Goal: Check status

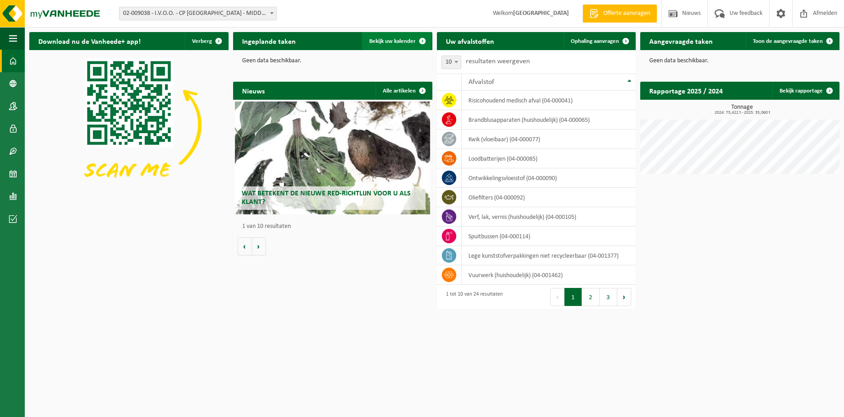
click at [401, 41] on span "Bekijk uw kalender" at bounding box center [392, 41] width 46 height 6
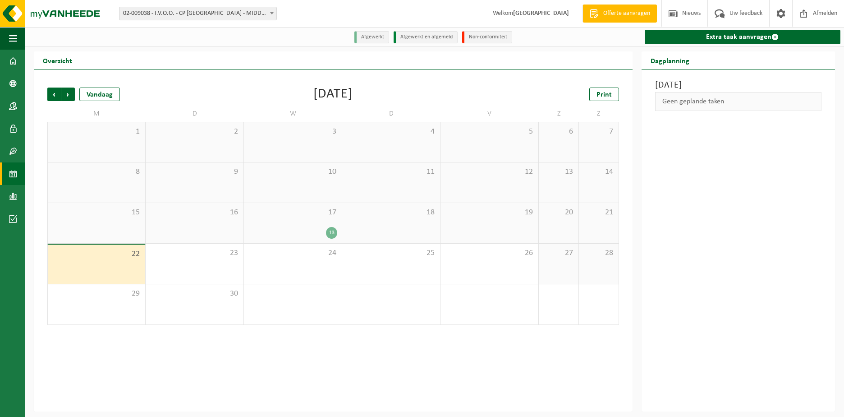
click at [306, 219] on div "17 13" at bounding box center [293, 223] width 98 height 40
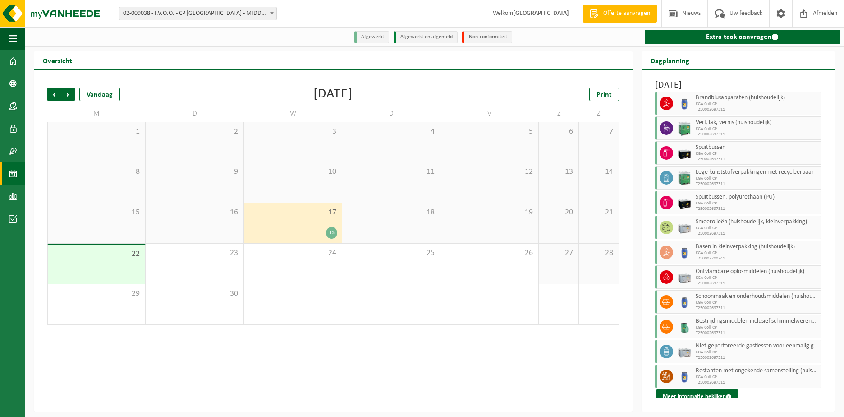
scroll to position [44, 0]
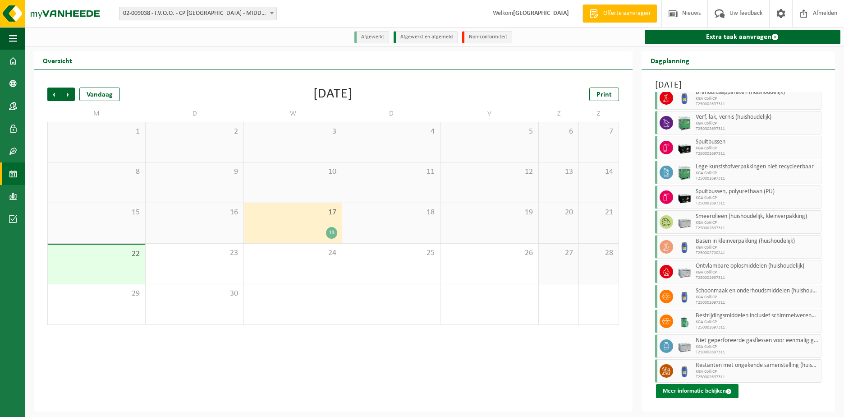
click at [712, 391] on button "Meer informatie bekijken" at bounding box center [697, 391] width 83 height 14
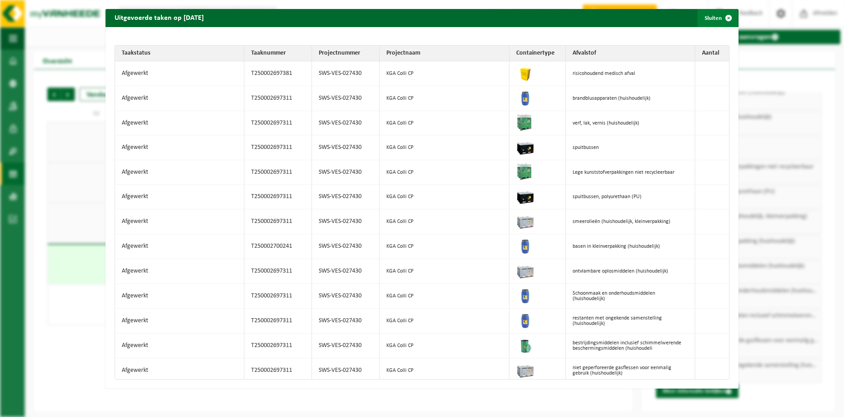
click at [725, 18] on span "button" at bounding box center [729, 18] width 18 height 18
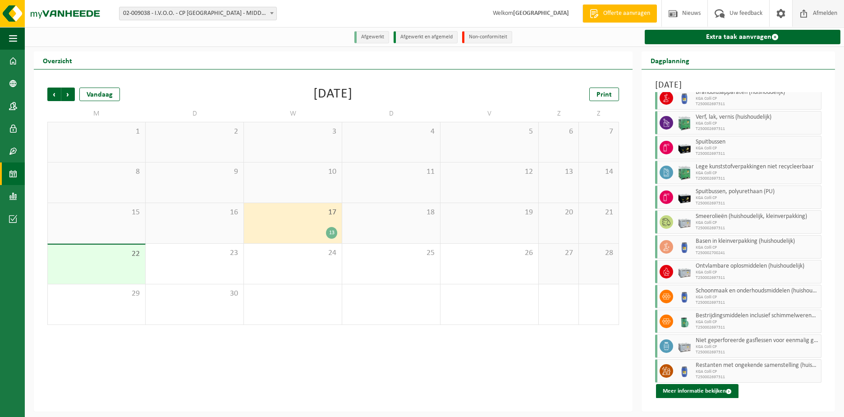
click at [818, 10] on span "Afmelden" at bounding box center [825, 13] width 29 height 27
